Goal: Navigation & Orientation: Find specific page/section

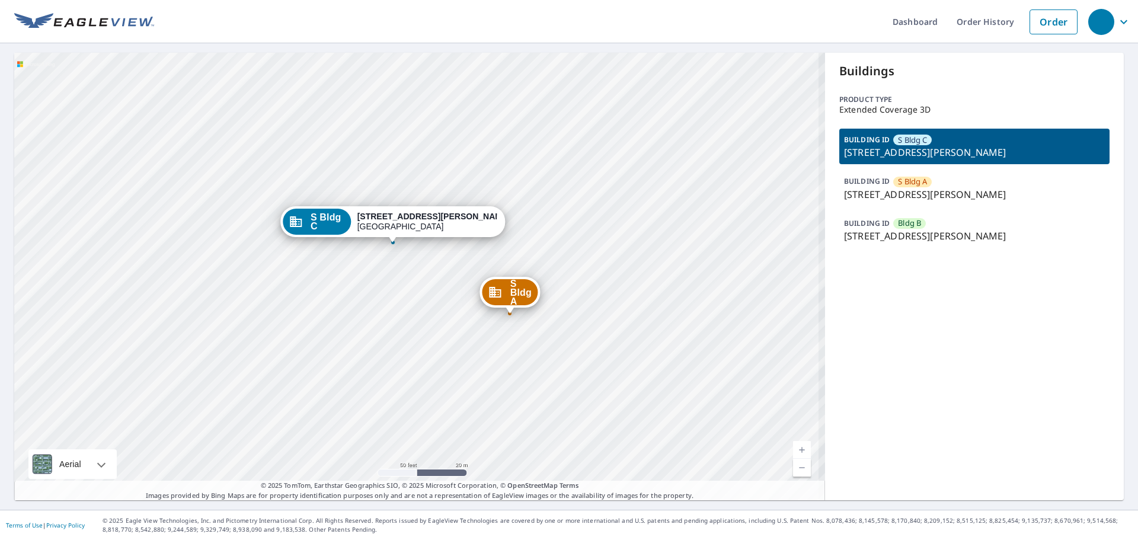
drag, startPoint x: 454, startPoint y: 309, endPoint x: 329, endPoint y: 287, distance: 126.4
click at [329, 287] on div "S Bldg A [STREET_ADDRESS][GEOGRAPHIC_DATA][PERSON_NAME][STREET_ADDRESS][PERSON_…" at bounding box center [419, 277] width 811 height 448
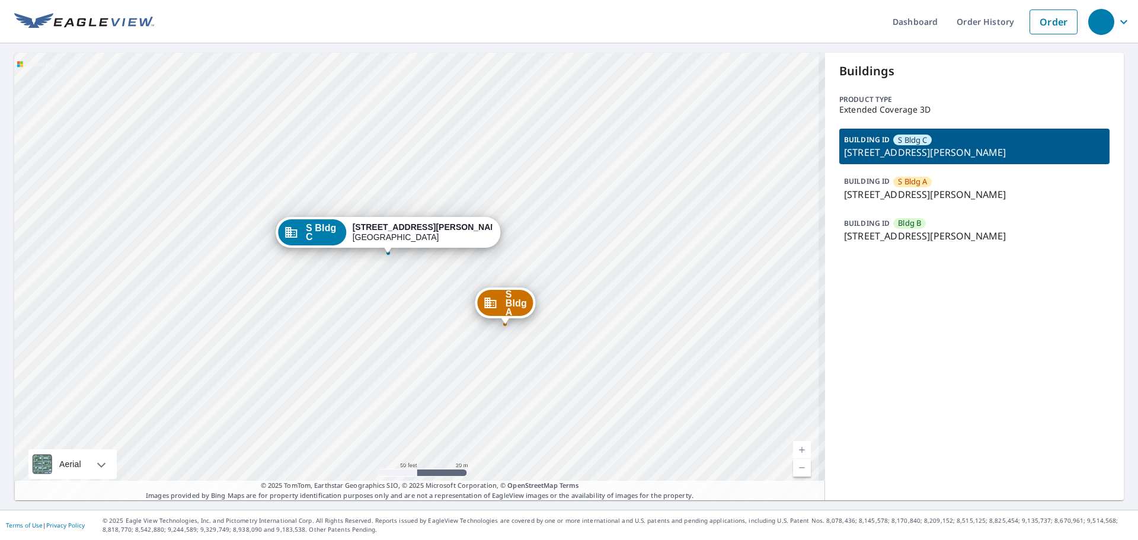
drag, startPoint x: 329, startPoint y: 286, endPoint x: 299, endPoint y: 326, distance: 49.6
click at [299, 326] on div "S Bldg A [STREET_ADDRESS][GEOGRAPHIC_DATA][PERSON_NAME][STREET_ADDRESS][PERSON_…" at bounding box center [419, 277] width 811 height 448
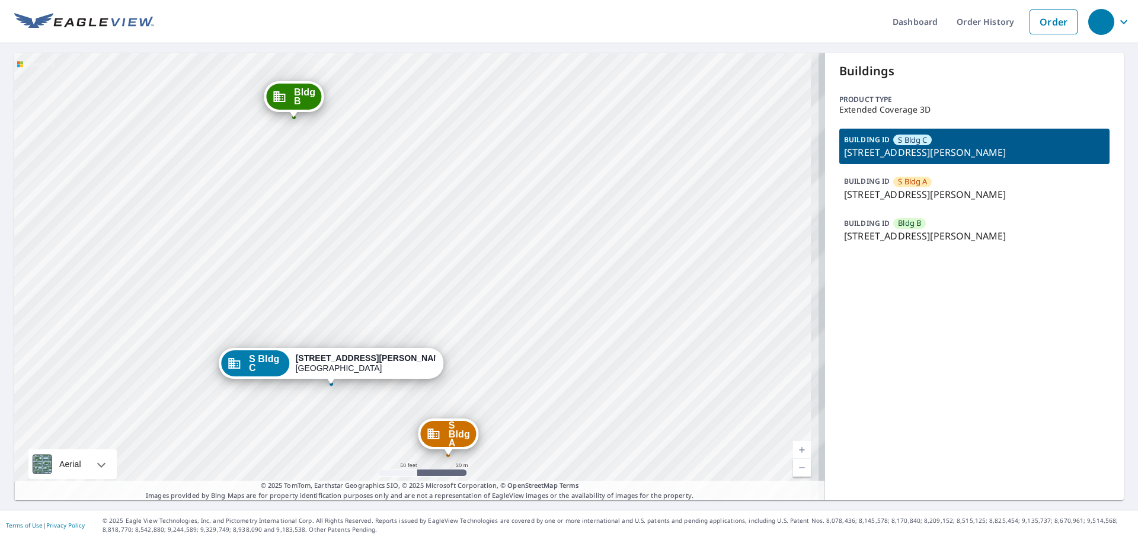
drag, startPoint x: 333, startPoint y: 236, endPoint x: 323, endPoint y: 257, distance: 23.1
click at [323, 257] on div "S Bldg A [STREET_ADDRESS][GEOGRAPHIC_DATA][PERSON_NAME][STREET_ADDRESS][PERSON_…" at bounding box center [419, 277] width 811 height 448
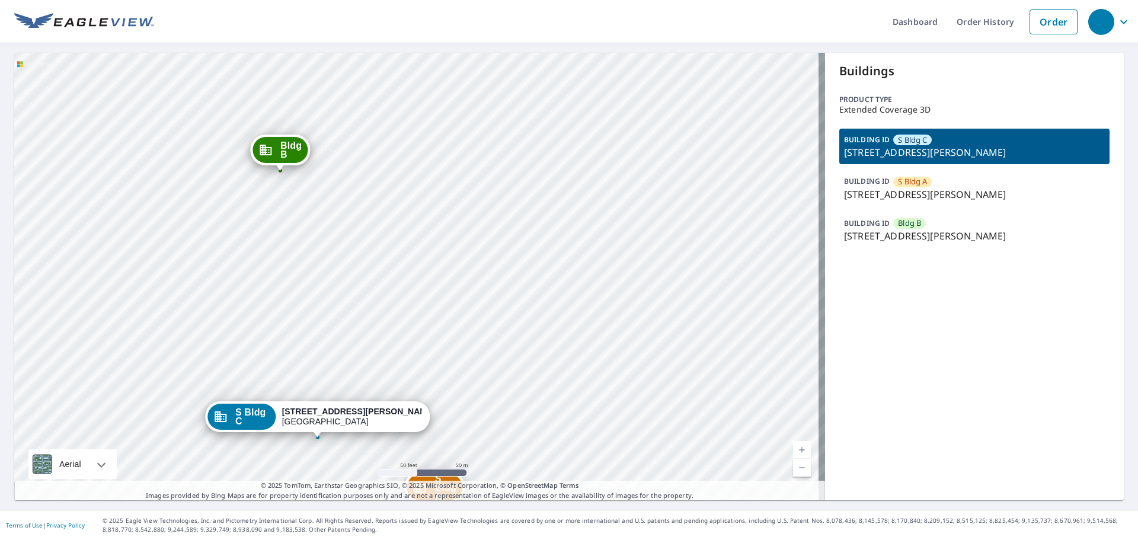
drag, startPoint x: 309, startPoint y: 235, endPoint x: 307, endPoint y: 252, distance: 16.8
click at [307, 252] on div "S Bldg A [STREET_ADDRESS][GEOGRAPHIC_DATA][PERSON_NAME][STREET_ADDRESS][PERSON_…" at bounding box center [419, 277] width 811 height 448
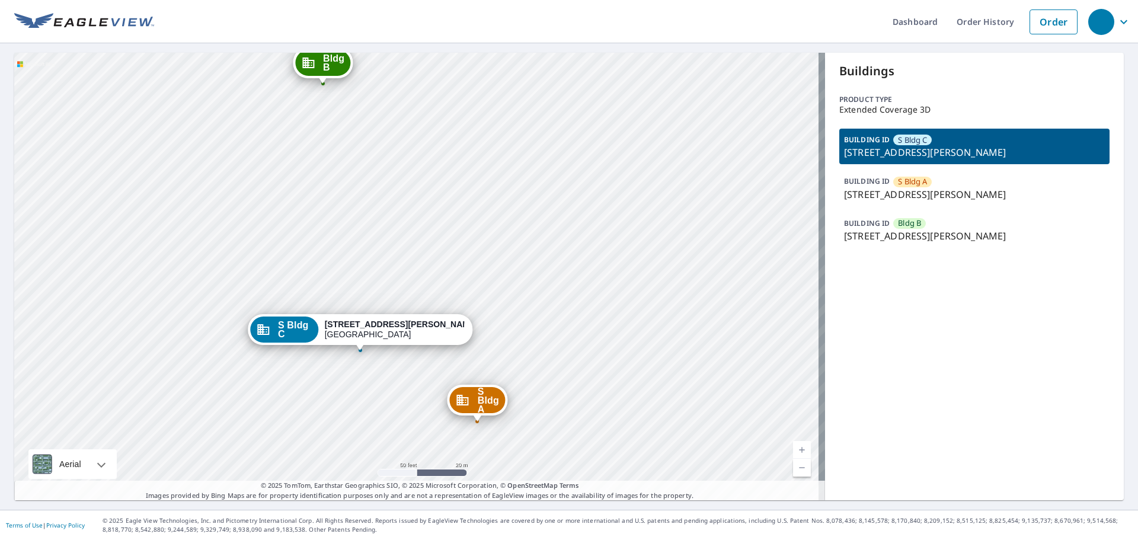
drag, startPoint x: 312, startPoint y: 232, endPoint x: 343, endPoint y: 154, distance: 83.9
click at [343, 154] on div "S Bldg A [STREET_ADDRESS][GEOGRAPHIC_DATA][PERSON_NAME][STREET_ADDRESS][PERSON_…" at bounding box center [419, 277] width 811 height 448
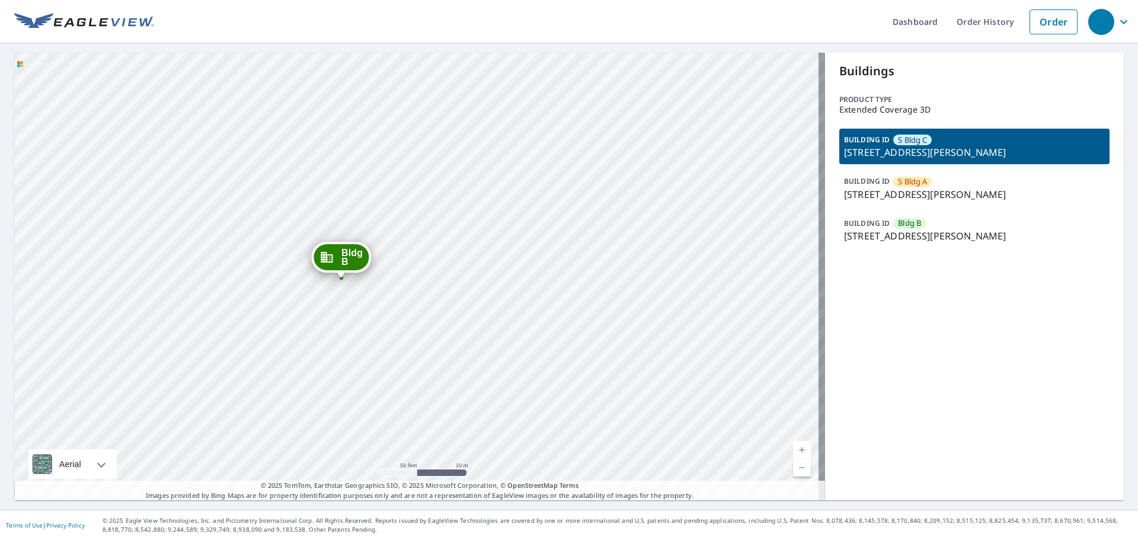
drag, startPoint x: 500, startPoint y: 317, endPoint x: 461, endPoint y: 372, distance: 67.3
click at [462, 378] on div "S Bldg A [STREET_ADDRESS][GEOGRAPHIC_DATA][PERSON_NAME][STREET_ADDRESS][PERSON_…" at bounding box center [419, 277] width 811 height 448
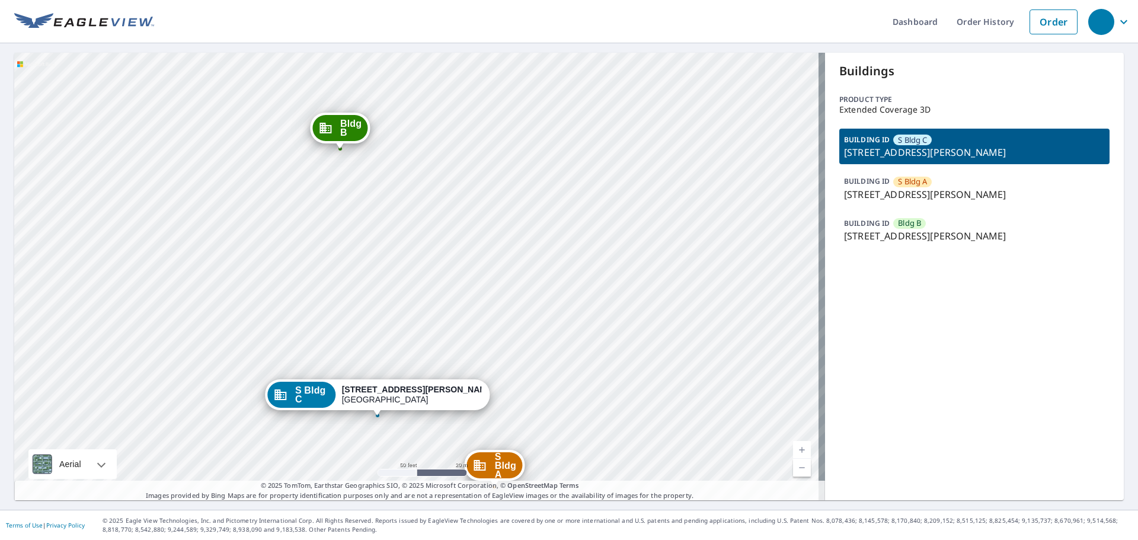
drag, startPoint x: 467, startPoint y: 295, endPoint x: 461, endPoint y: 240, distance: 55.5
click at [461, 240] on div "S Bldg A [STREET_ADDRESS][GEOGRAPHIC_DATA][PERSON_NAME][STREET_ADDRESS][PERSON_…" at bounding box center [419, 277] width 811 height 448
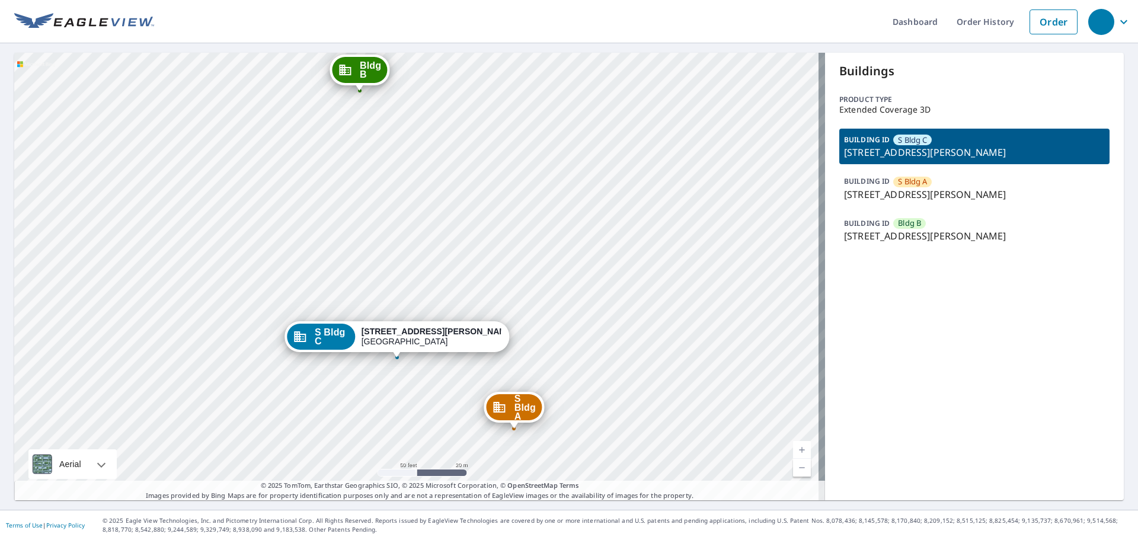
drag, startPoint x: 461, startPoint y: 240, endPoint x: 487, endPoint y: 73, distance: 168.6
click at [487, 73] on div "S Bldg A [STREET_ADDRESS][GEOGRAPHIC_DATA][PERSON_NAME][STREET_ADDRESS][PERSON_…" at bounding box center [419, 277] width 811 height 448
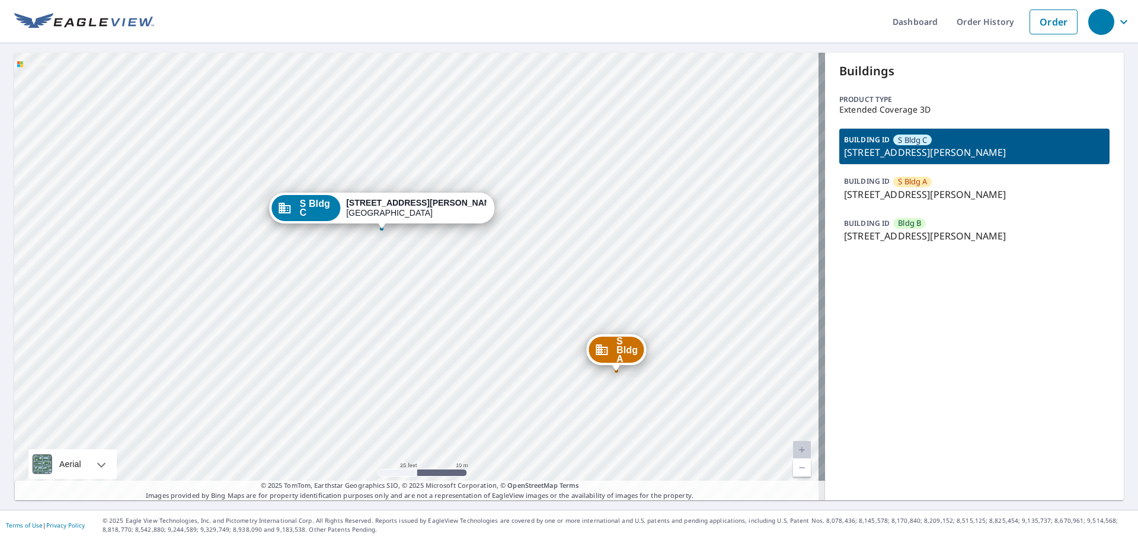
drag, startPoint x: 446, startPoint y: 283, endPoint x: 407, endPoint y: 305, distance: 44.9
click at [407, 305] on div "S Bldg A [STREET_ADDRESS][GEOGRAPHIC_DATA][PERSON_NAME][STREET_ADDRESS][PERSON_…" at bounding box center [419, 277] width 811 height 448
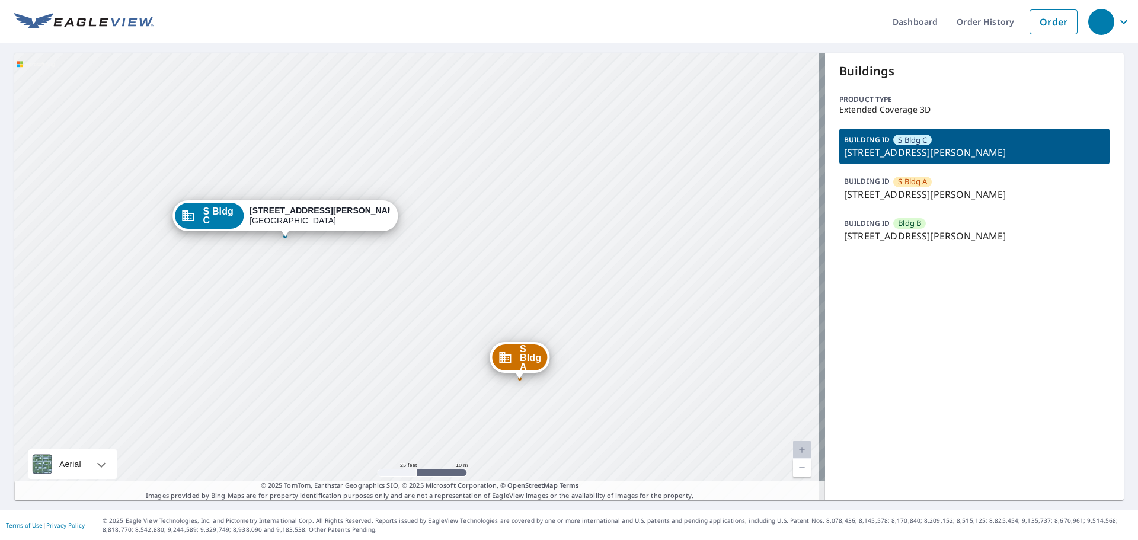
drag, startPoint x: 465, startPoint y: 297, endPoint x: 360, endPoint y: 310, distance: 105.2
click at [360, 311] on div "S Bldg A [STREET_ADDRESS][GEOGRAPHIC_DATA][PERSON_NAME][STREET_ADDRESS][PERSON_…" at bounding box center [419, 277] width 811 height 448
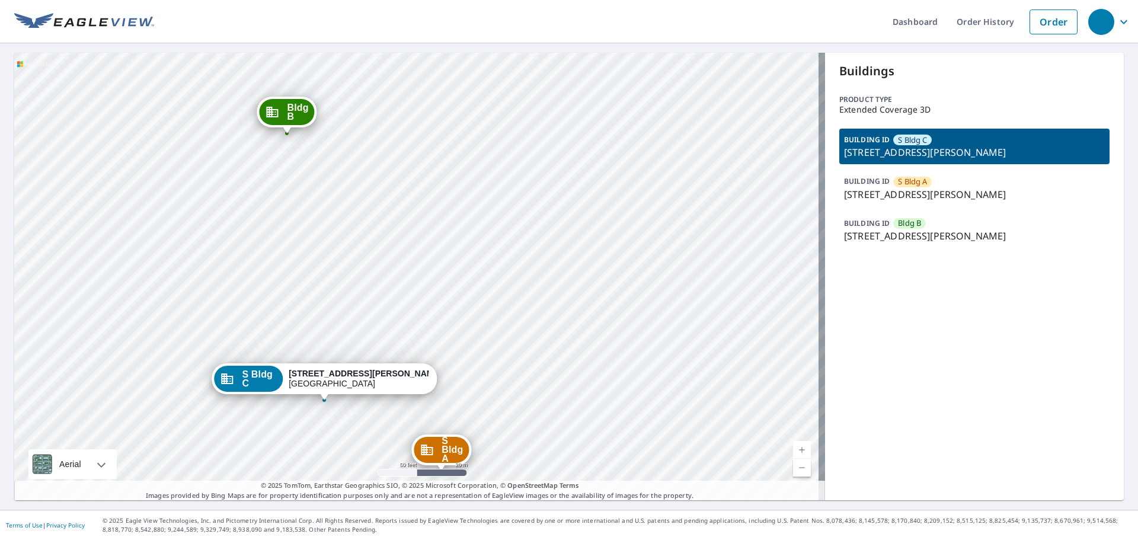
drag, startPoint x: 417, startPoint y: 166, endPoint x: 410, endPoint y: 285, distance: 118.8
click at [410, 285] on div "S Bldg A [STREET_ADDRESS][GEOGRAPHIC_DATA][PERSON_NAME][STREET_ADDRESS][PERSON_…" at bounding box center [419, 277] width 811 height 448
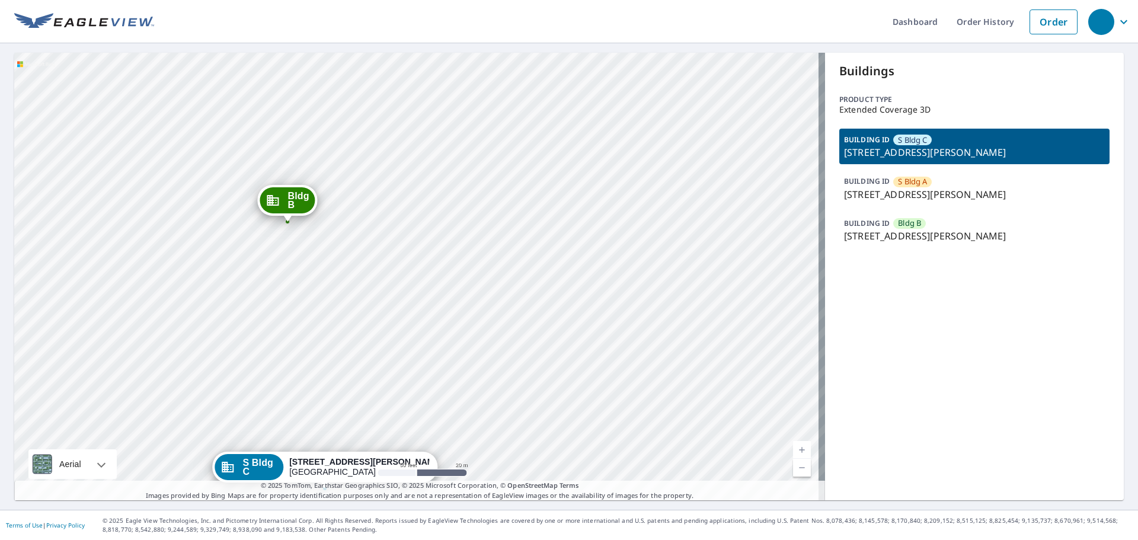
drag, startPoint x: 340, startPoint y: 212, endPoint x: 341, endPoint y: 296, distance: 84.8
click at [341, 296] on div "S Bldg A [STREET_ADDRESS][GEOGRAPHIC_DATA][PERSON_NAME][STREET_ADDRESS][PERSON_…" at bounding box center [419, 277] width 811 height 448
